Goal: Task Accomplishment & Management: Manage account settings

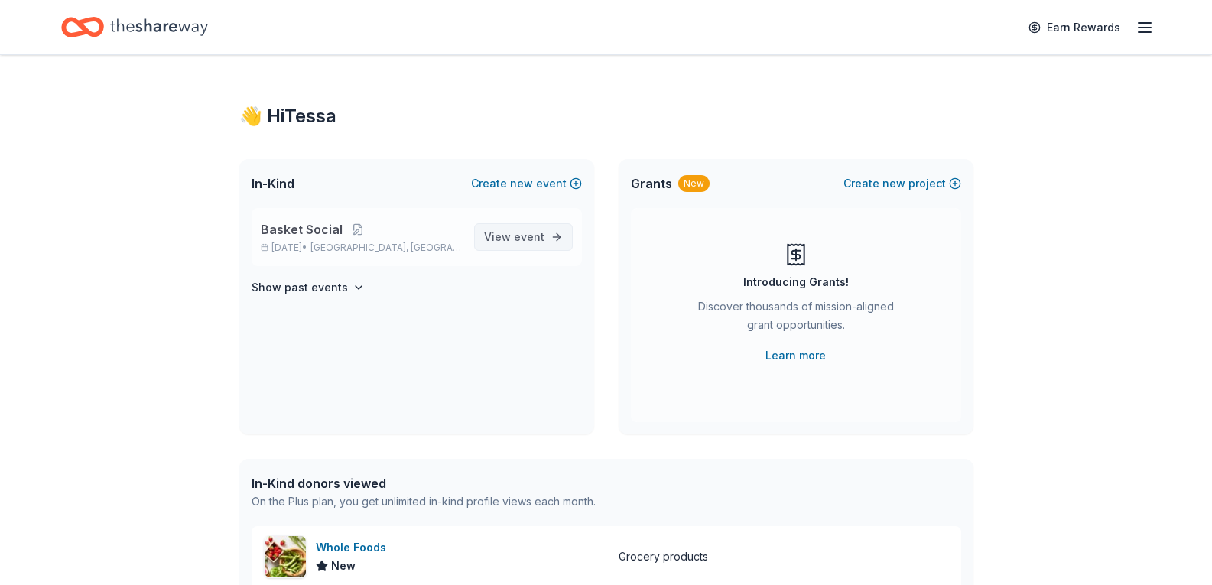
click at [501, 236] on span "View event" at bounding box center [514, 237] width 60 height 18
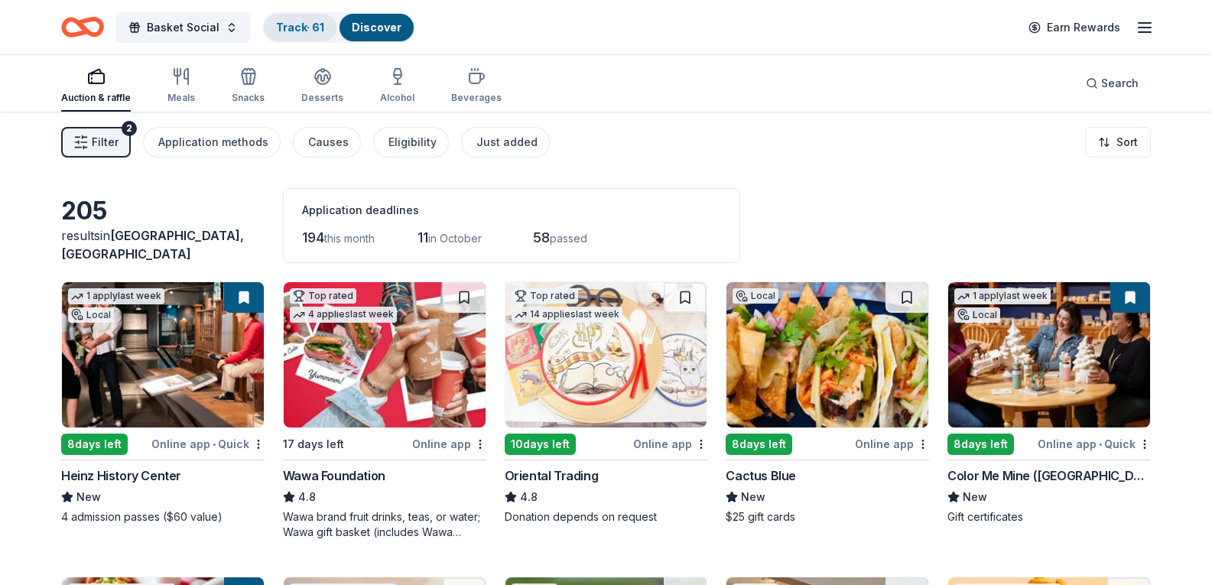
drag, startPoint x: 296, startPoint y: 19, endPoint x: 304, endPoint y: 21, distance: 8.6
click at [296, 19] on div "Track · 61" at bounding box center [300, 28] width 73 height 28
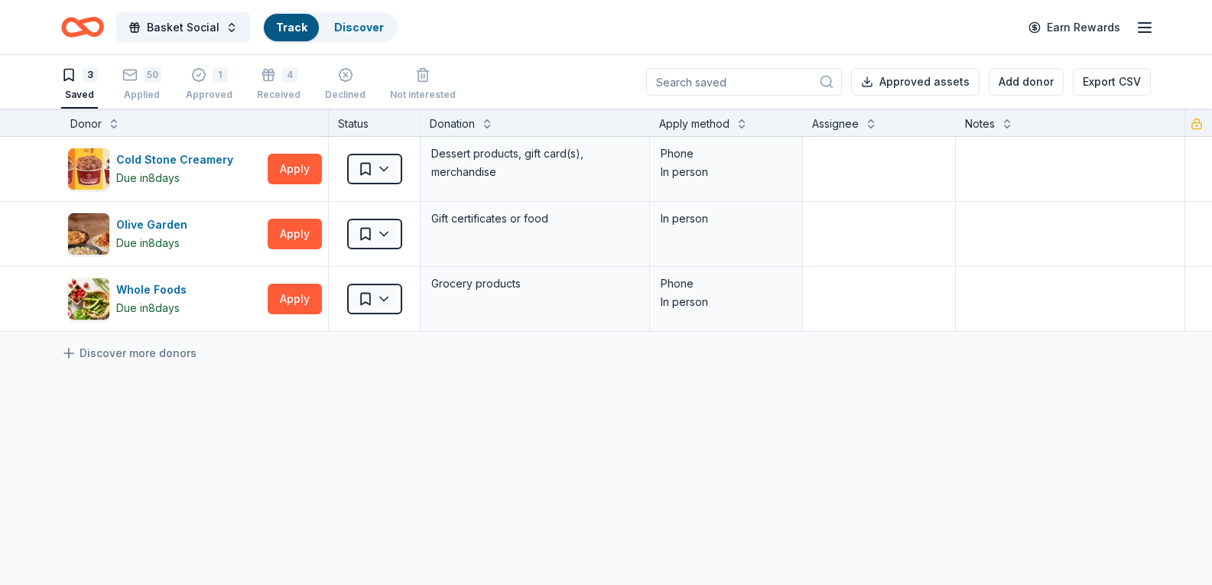
scroll to position [1, 0]
click at [148, 80] on div "50" at bounding box center [153, 74] width 18 height 15
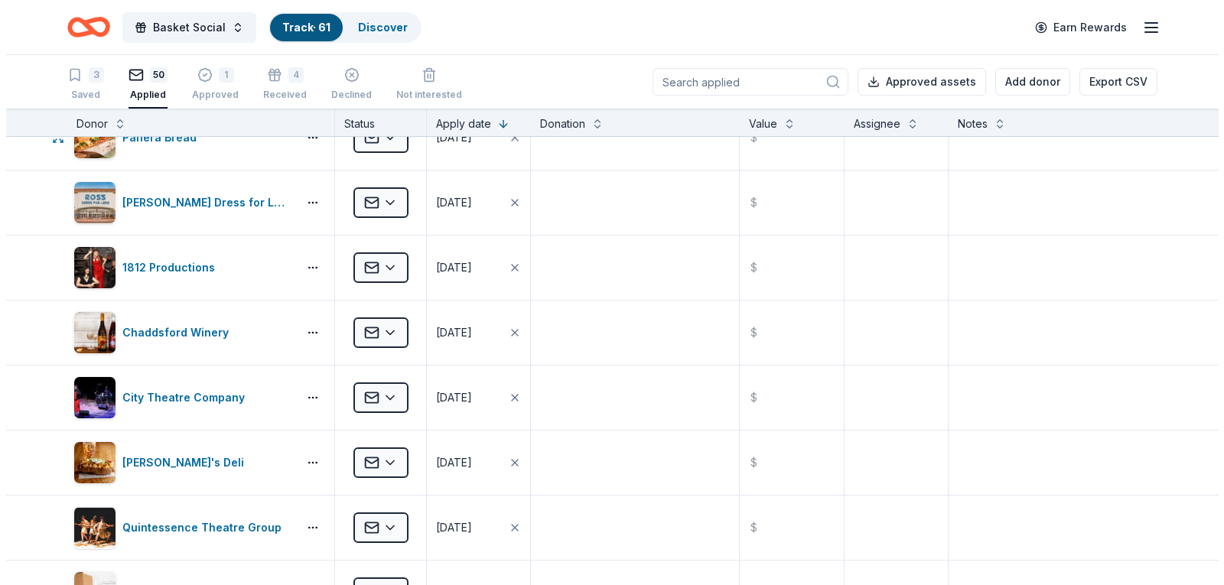
scroll to position [1759, 0]
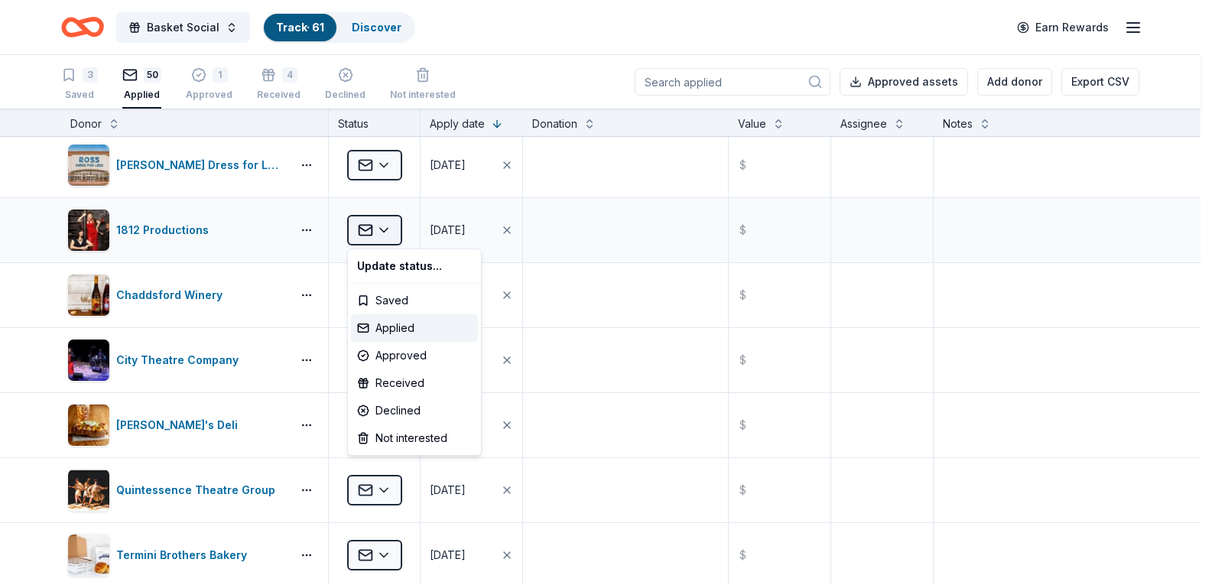
click at [379, 234] on html "Basket Social Track · 61 Discover Earn Rewards 3 Saved 50 Applied 1 Approved 4 …" at bounding box center [606, 292] width 1212 height 585
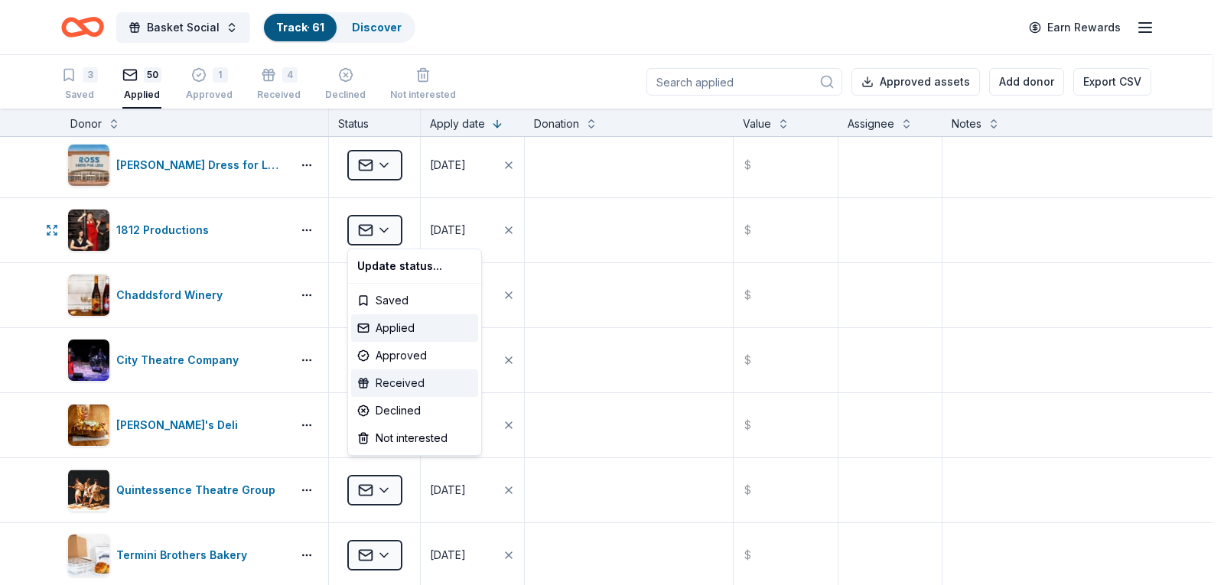
click at [397, 391] on div "Received" at bounding box center [414, 383] width 127 height 28
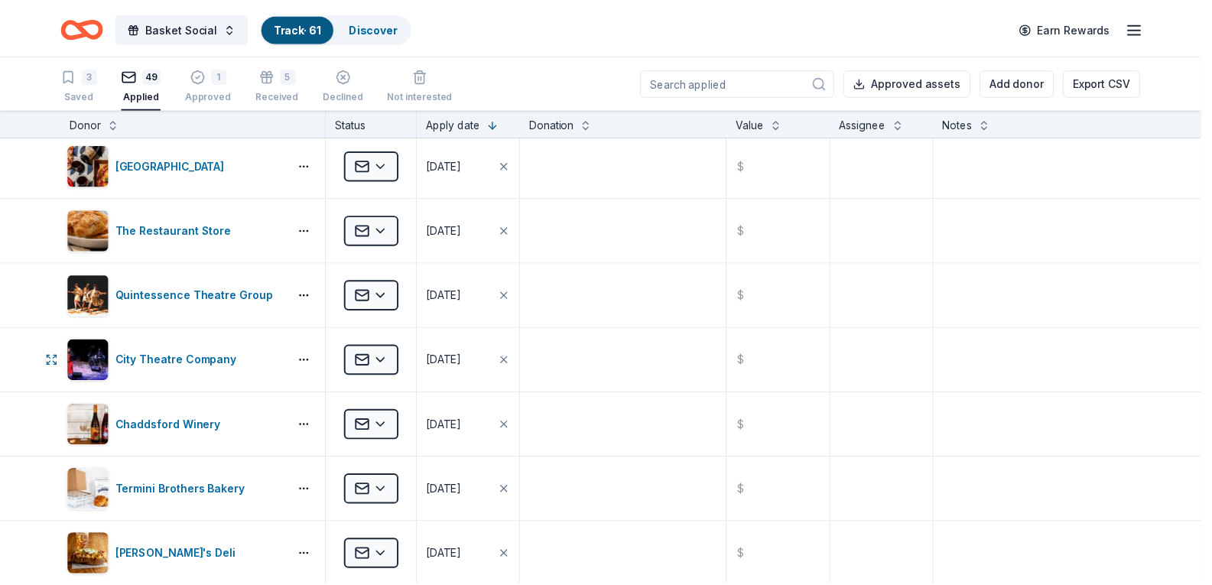
scroll to position [1694, 0]
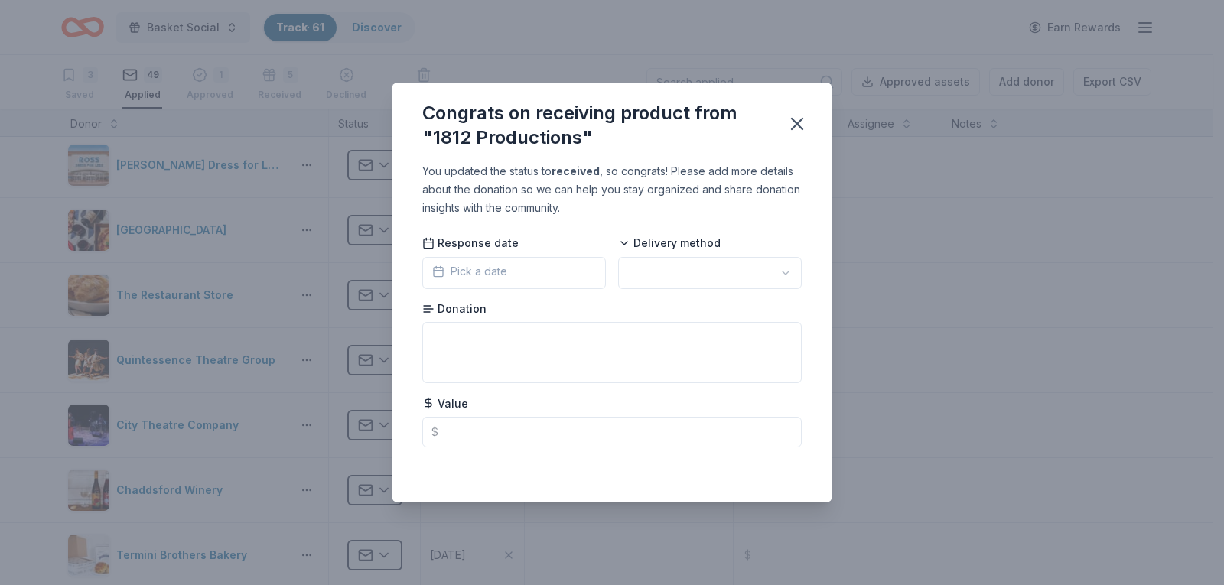
click at [666, 281] on html "Basket Social Track · 61 Discover Earn Rewards 3 Saved 49 Applied 1 Approved 5 …" at bounding box center [612, 292] width 1224 height 585
click at [803, 117] on icon "button" at bounding box center [796, 123] width 21 height 21
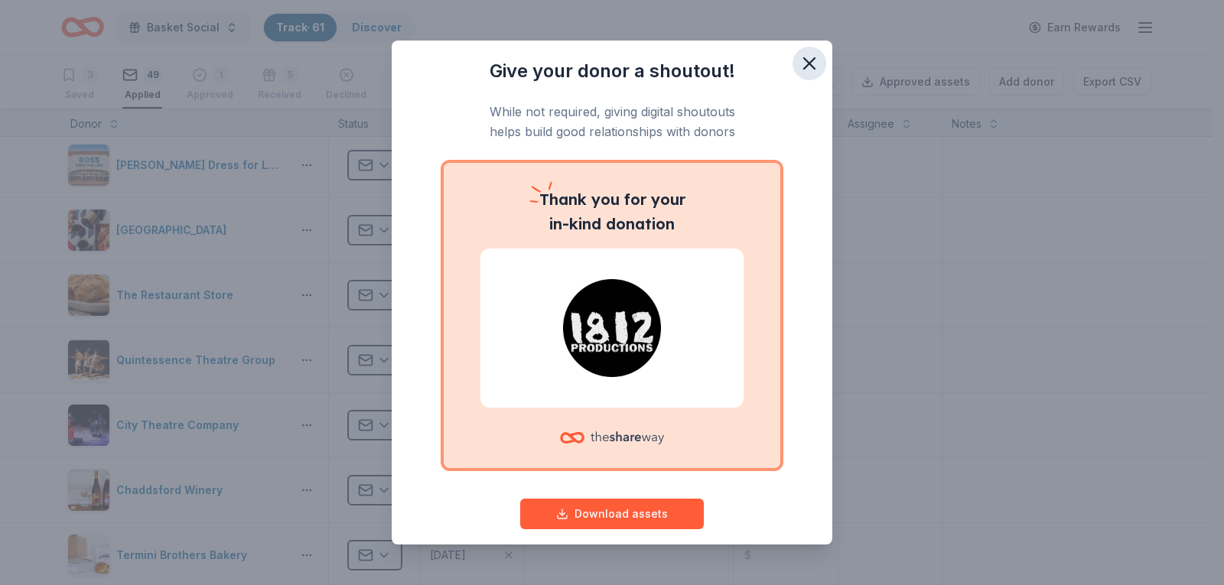
click at [805, 67] on icon "button" at bounding box center [809, 63] width 21 height 21
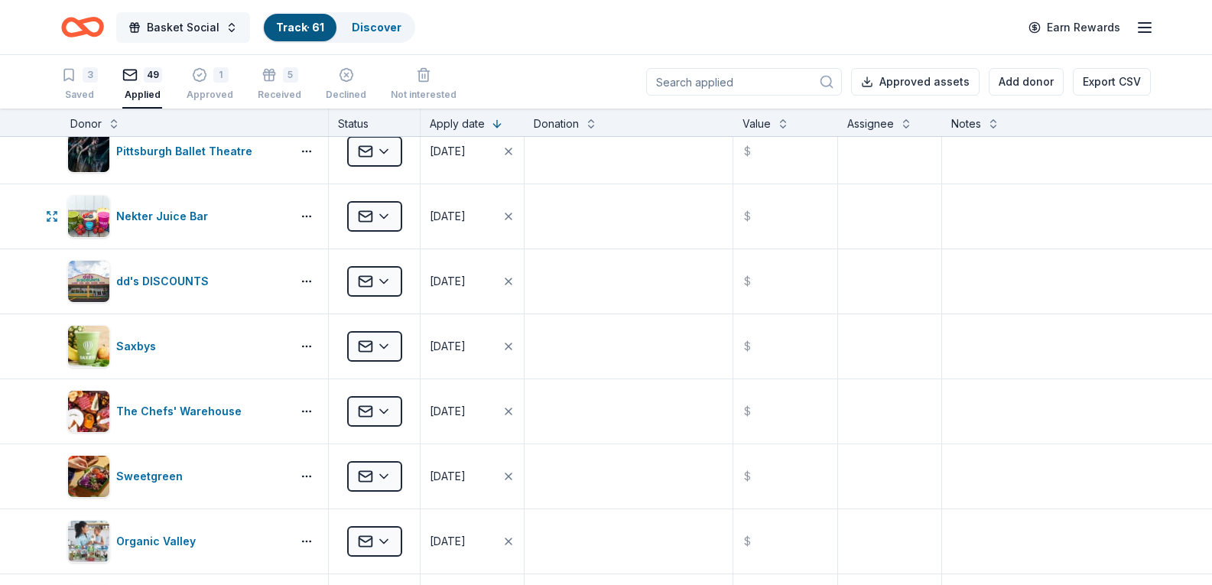
scroll to position [0, 0]
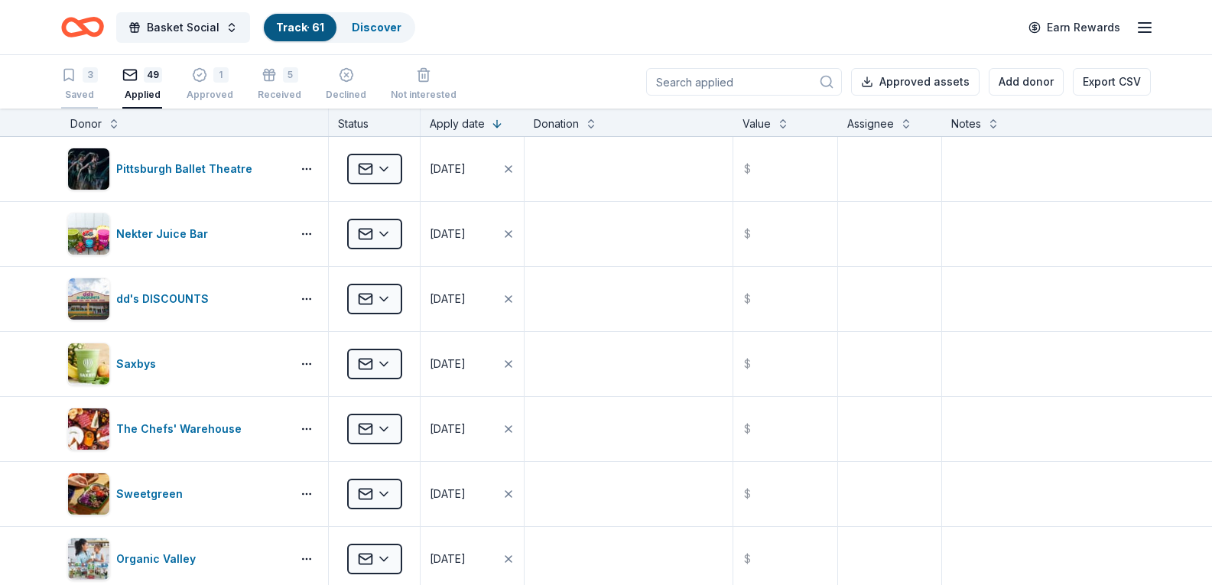
click at [96, 86] on div "3 Saved" at bounding box center [79, 84] width 37 height 34
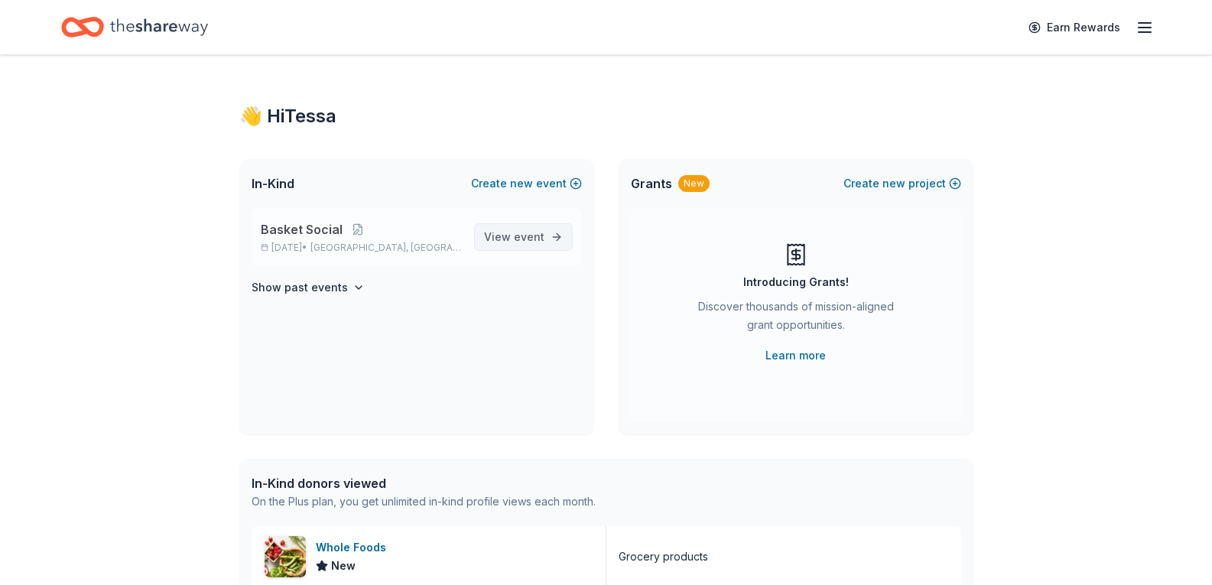
click at [541, 242] on span "event" at bounding box center [529, 236] width 31 height 13
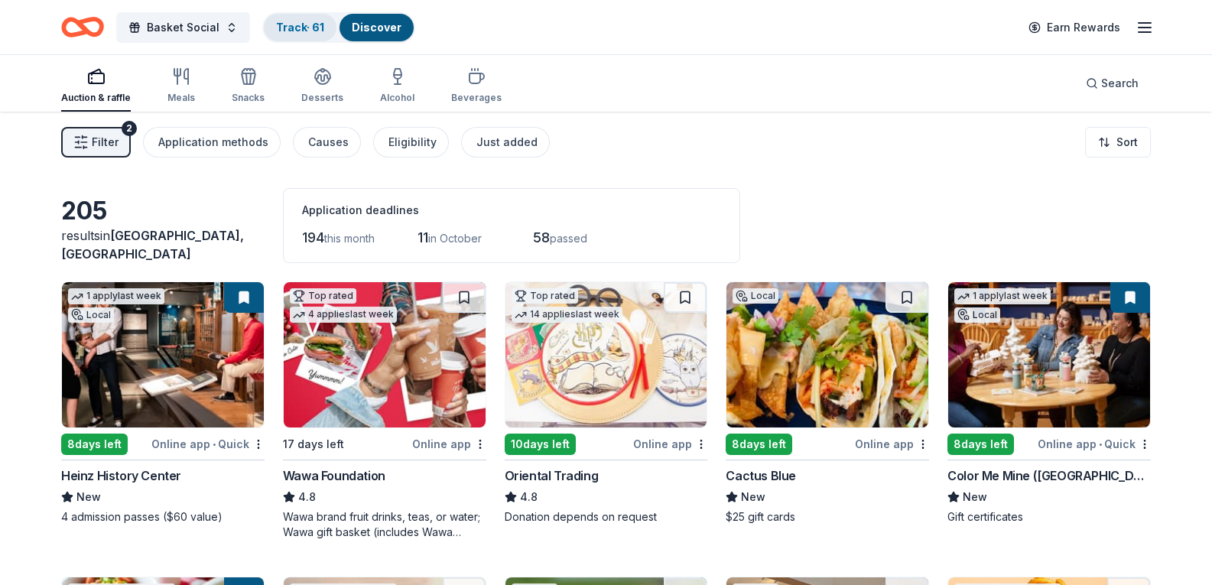
click at [304, 28] on link "Track · 61" at bounding box center [300, 27] width 48 height 13
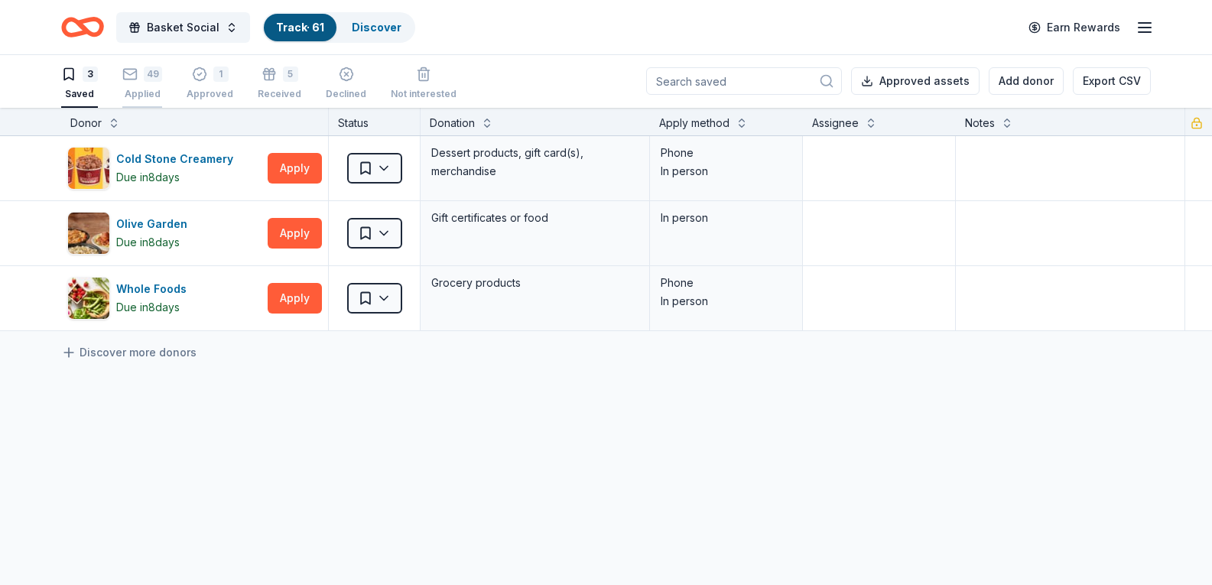
click at [141, 83] on div "49 Applied" at bounding box center [142, 84] width 40 height 34
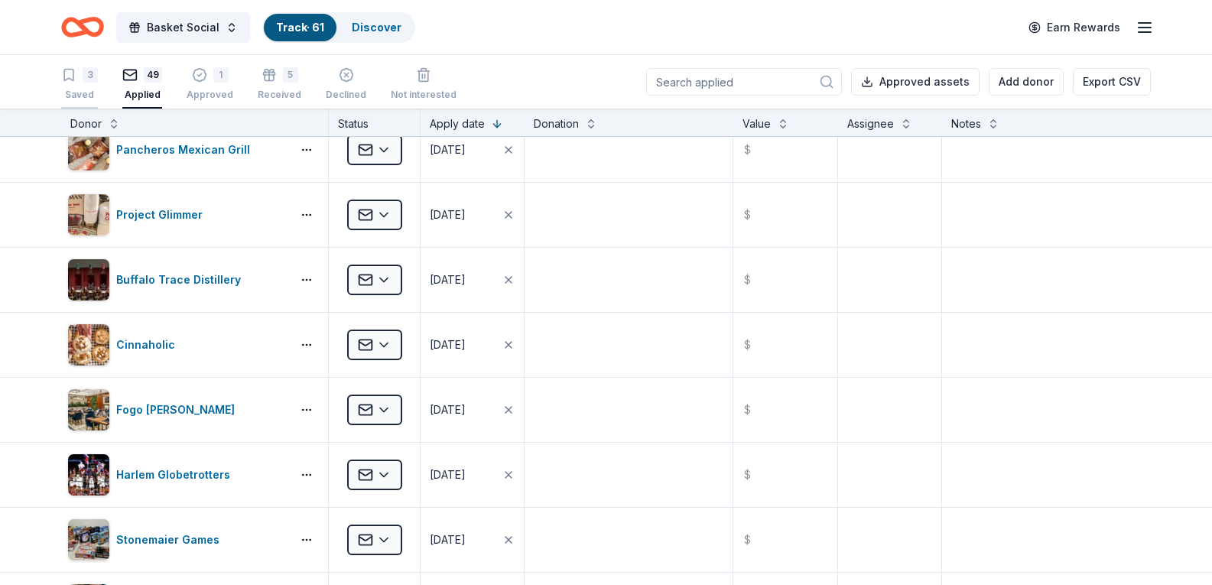
click at [90, 86] on div "3 Saved" at bounding box center [79, 84] width 37 height 34
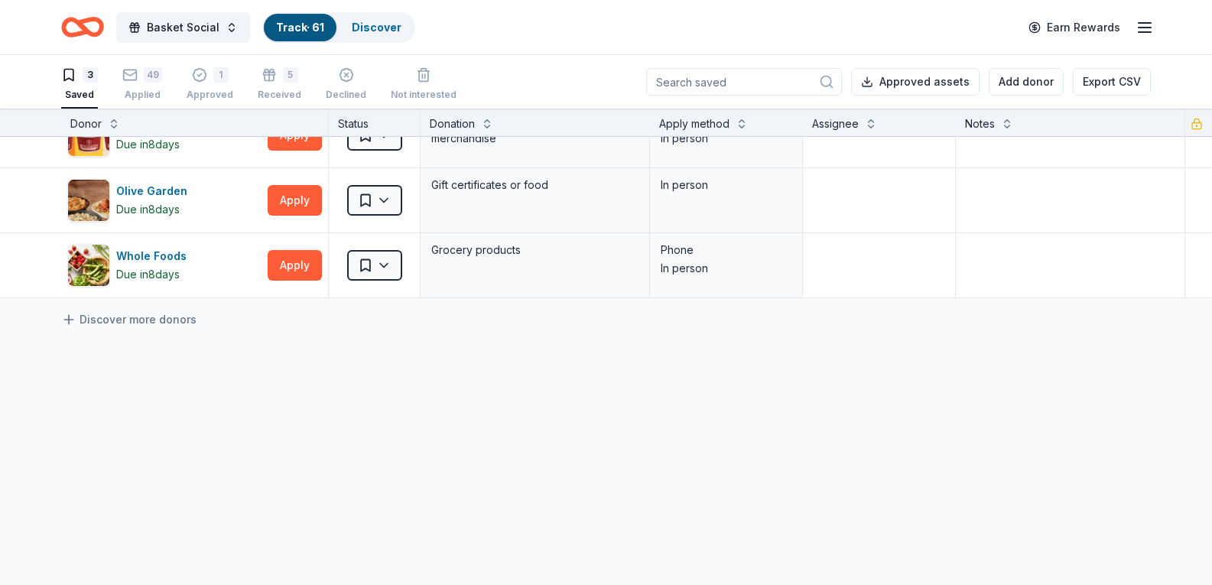
scroll to position [45, 0]
